Goal: Task Accomplishment & Management: Complete application form

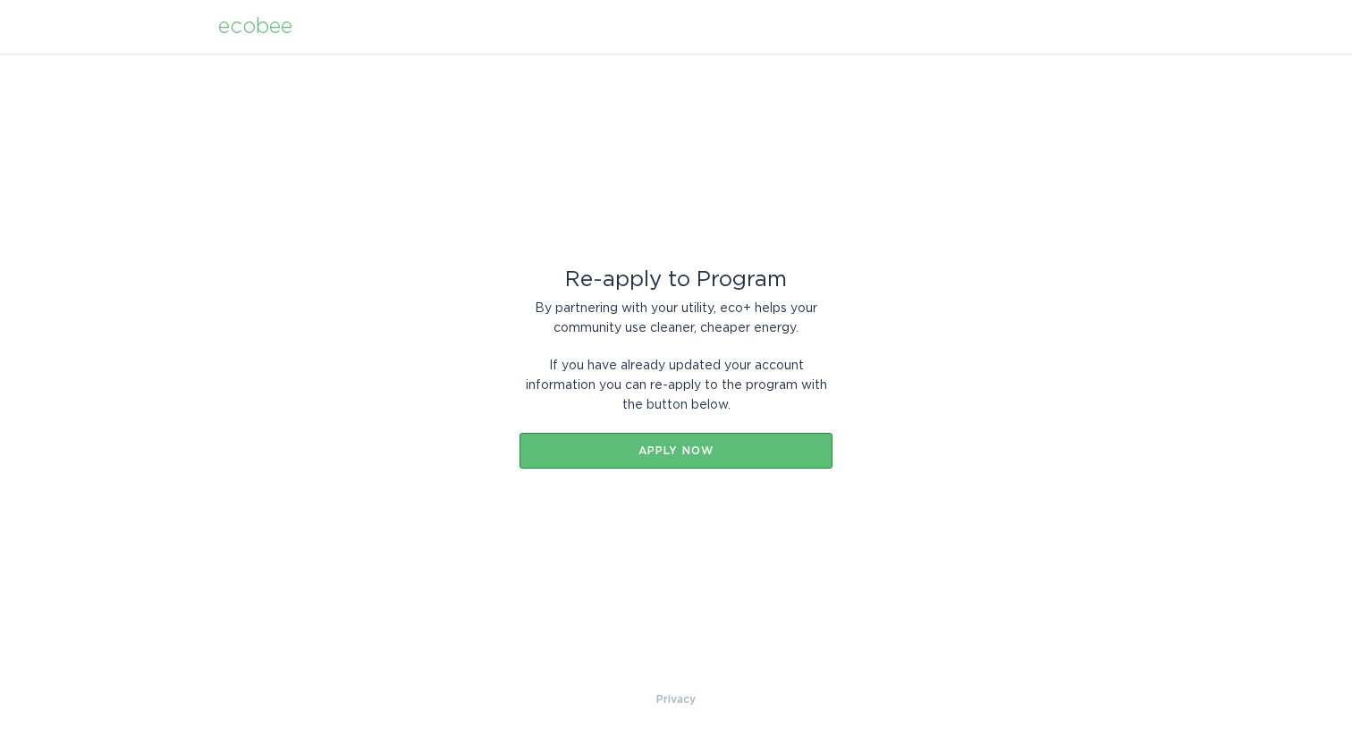
click at [268, 23] on div "ecobee" at bounding box center [255, 27] width 74 height 20
click at [651, 455] on div "Apply now" at bounding box center [675, 450] width 295 height 11
